Goal: Task Accomplishment & Management: Manage account settings

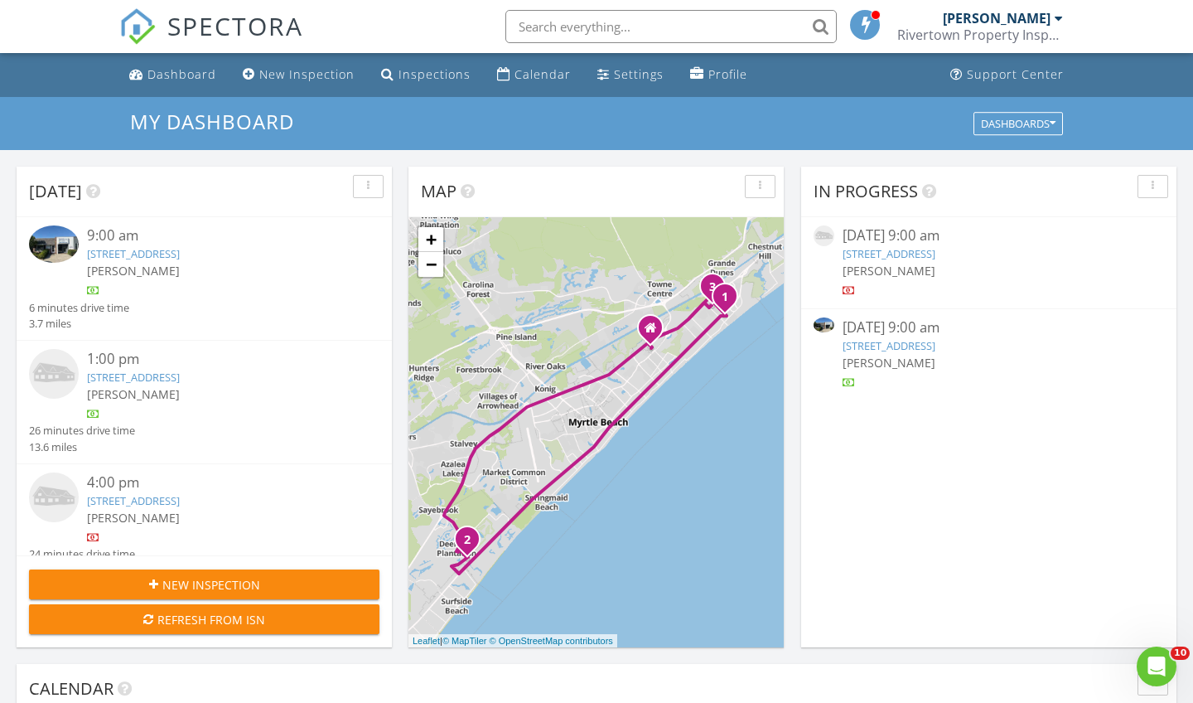
click at [72, 236] on img at bounding box center [54, 243] width 50 height 37
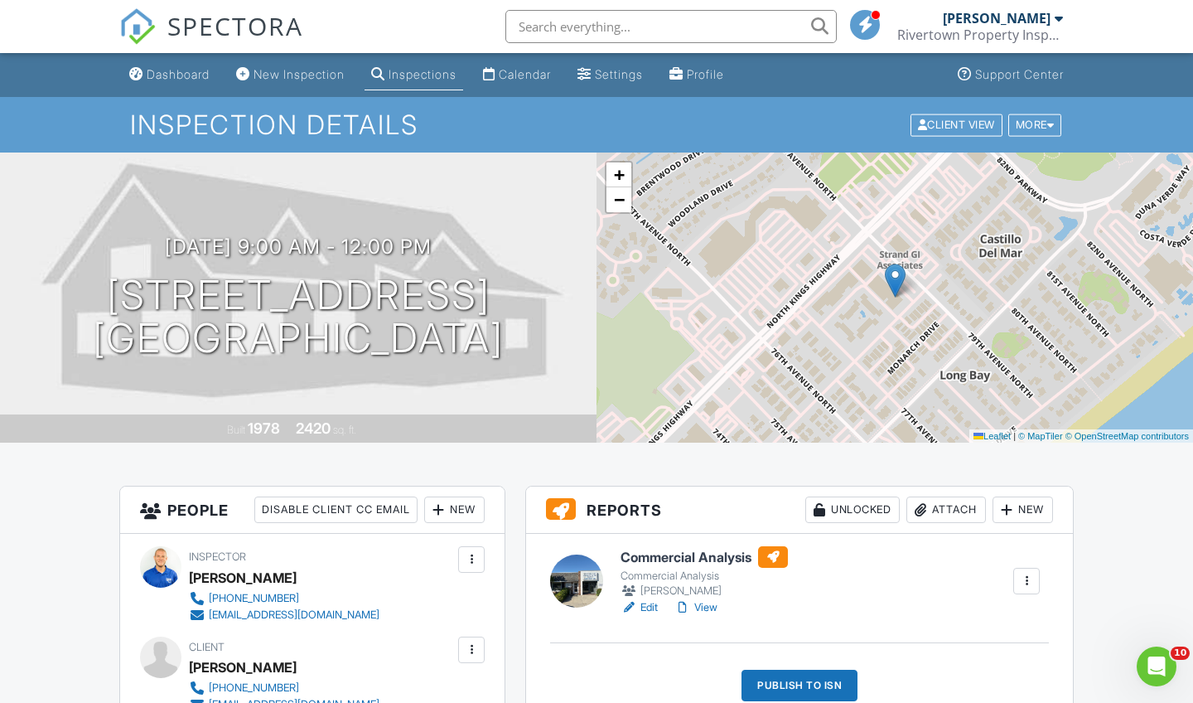
click at [704, 612] on link "View" at bounding box center [696, 607] width 43 height 17
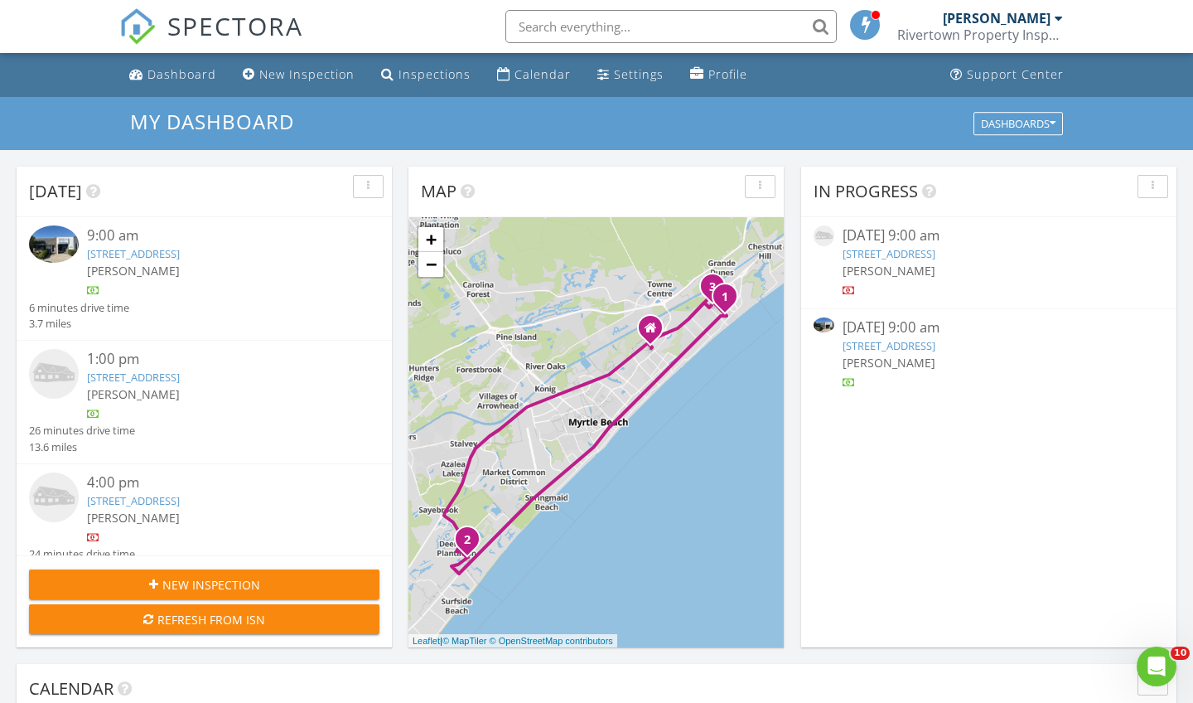
click at [70, 230] on img at bounding box center [54, 243] width 50 height 37
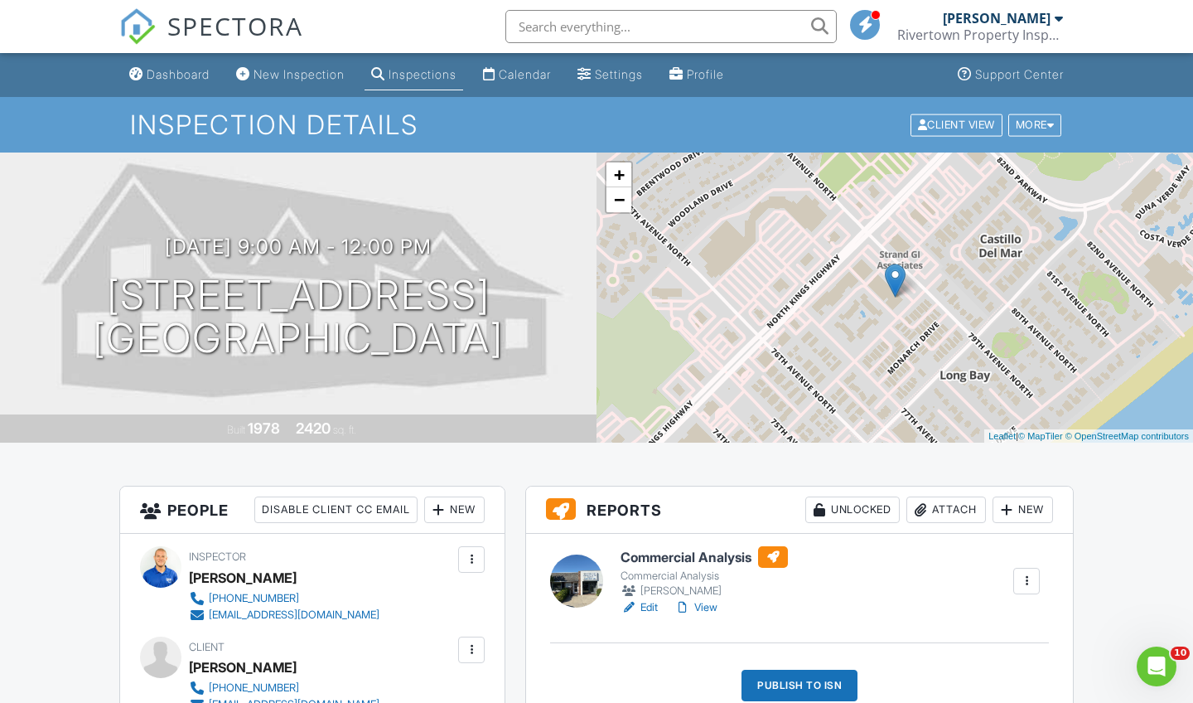
click at [698, 607] on link "View" at bounding box center [696, 607] width 43 height 17
